Goal: Check status: Check status

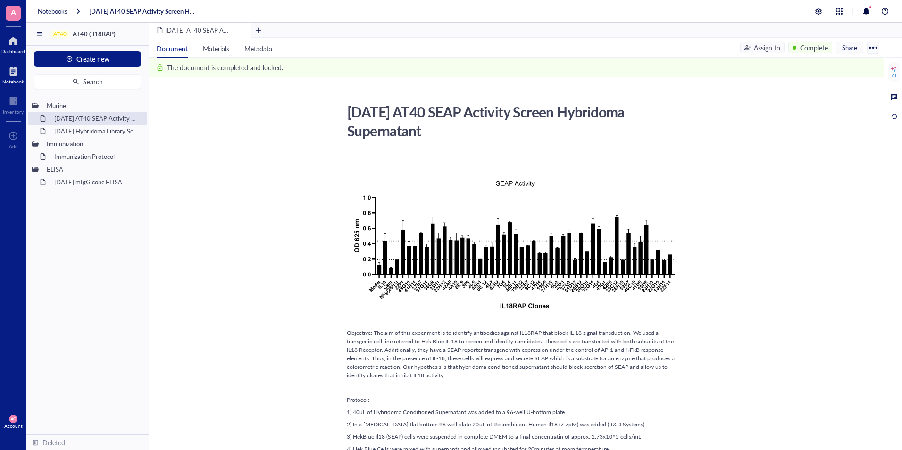
click at [12, 47] on div at bounding box center [13, 40] width 24 height 15
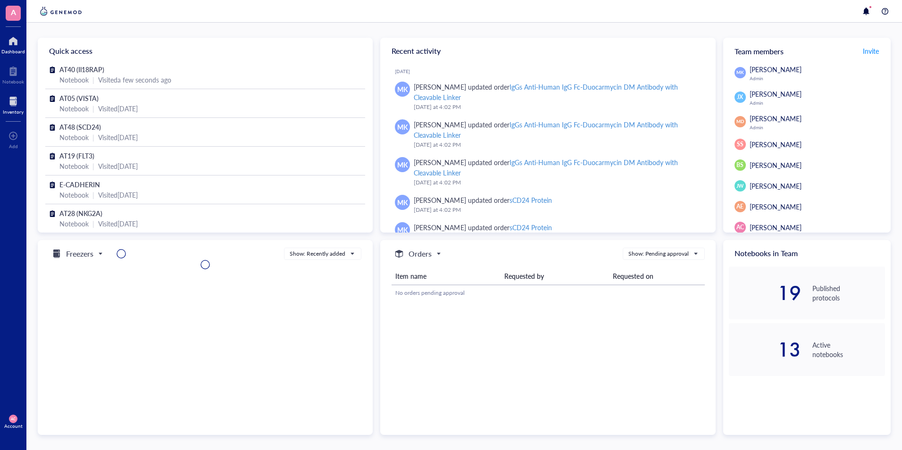
click at [10, 108] on div at bounding box center [13, 101] width 21 height 15
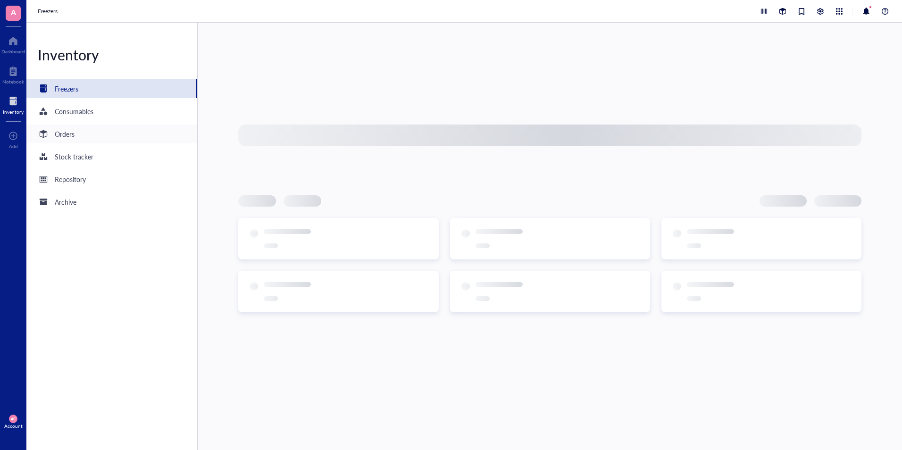
click at [75, 137] on div "Orders" at bounding box center [111, 134] width 171 height 19
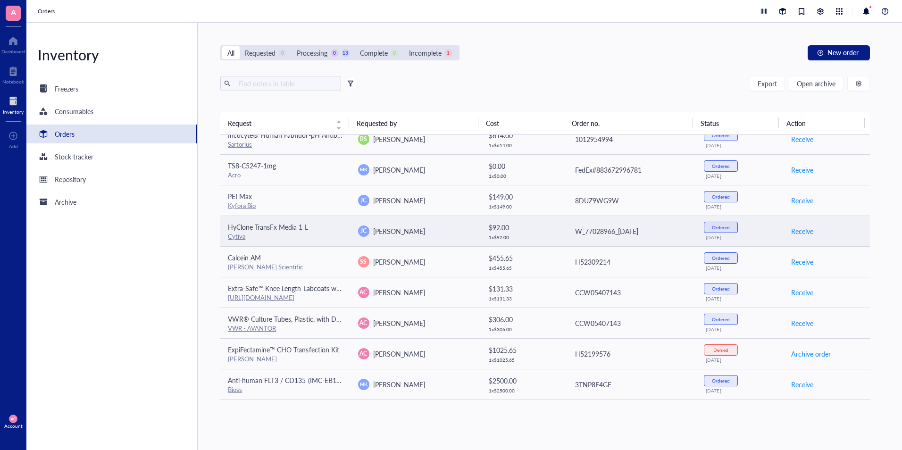
scroll to position [94, 0]
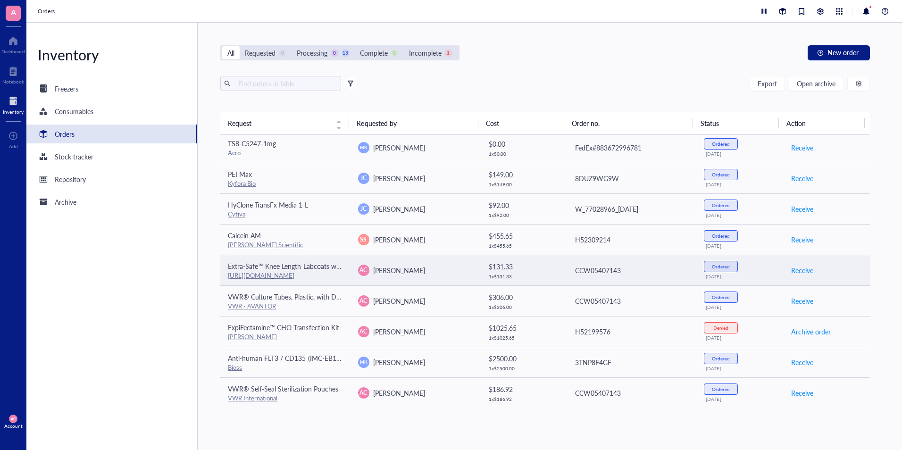
click at [409, 275] on span "[PERSON_NAME]" at bounding box center [399, 270] width 52 height 9
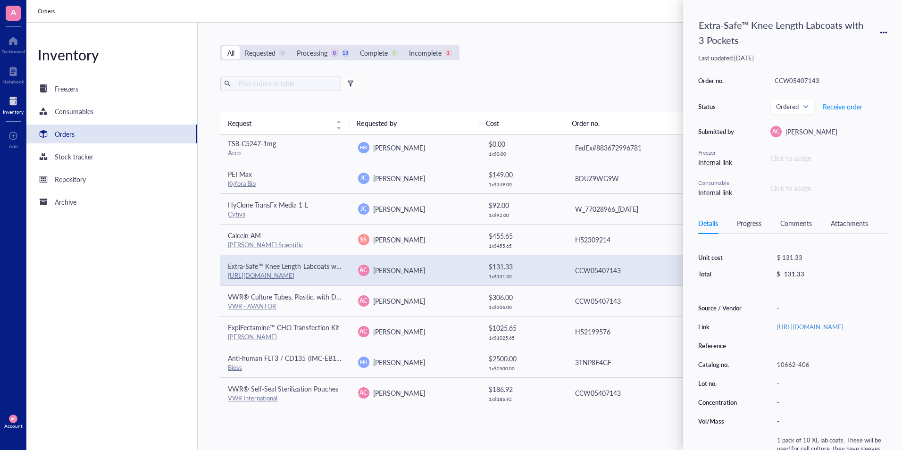
scroll to position [77, 0]
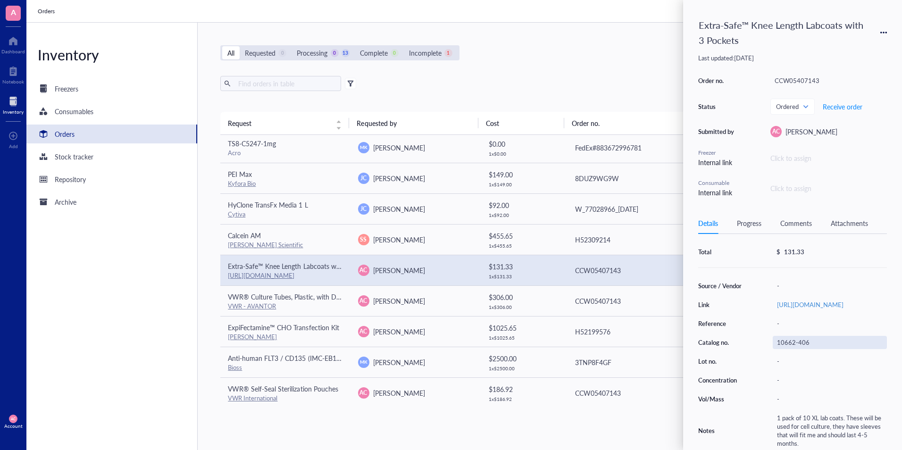
click at [806, 338] on div "10662-406" at bounding box center [830, 342] width 114 height 13
drag, startPoint x: 815, startPoint y: 338, endPoint x: 781, endPoint y: 342, distance: 34.6
click at [780, 339] on div "10662-406" at bounding box center [830, 342] width 114 height 13
click at [780, 339] on input "10662-406" at bounding box center [794, 342] width 42 height 12
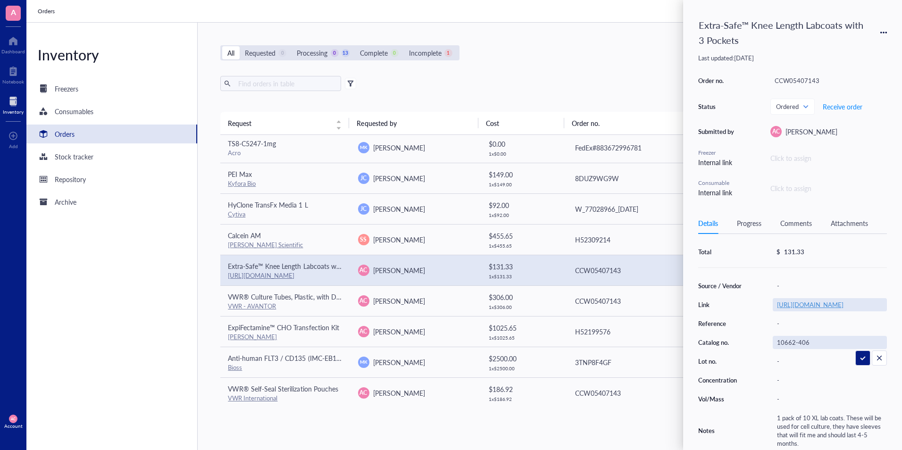
click at [812, 300] on link "[URL][DOMAIN_NAME]" at bounding box center [810, 304] width 67 height 9
click at [609, 67] on div "All Requested 0 Processing 0 13 Complete 0 Incomplete 1 New order Export Open a…" at bounding box center [545, 236] width 694 height 427
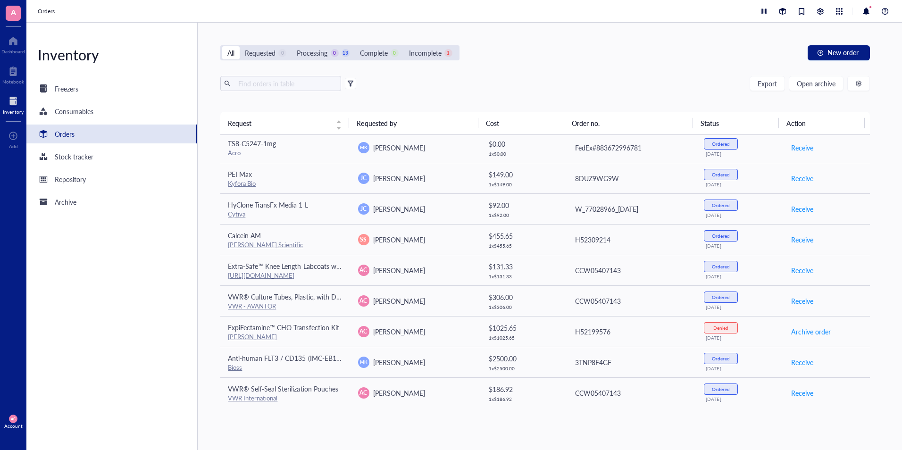
click at [517, 87] on div "Export Open archive" at bounding box center [544, 83] width 649 height 15
click at [551, 83] on div "Export Open archive" at bounding box center [544, 83] width 649 height 15
click at [319, 83] on input "text" at bounding box center [285, 83] width 103 height 14
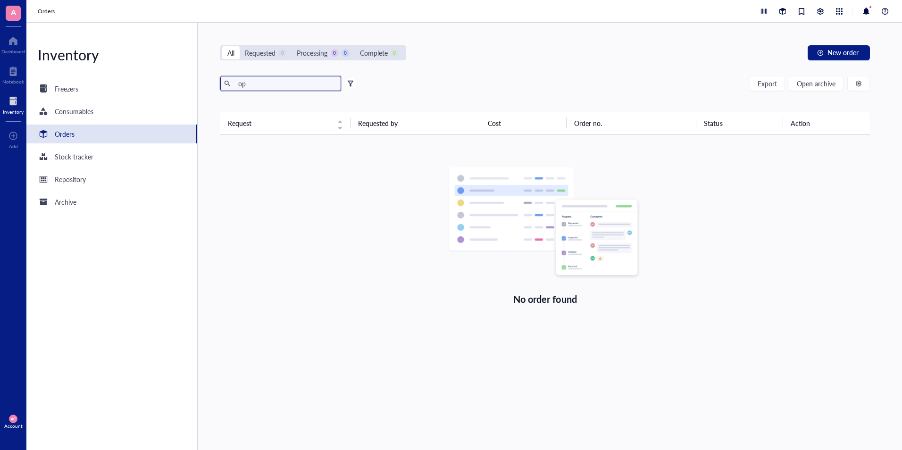
type input "o"
